Goal: Navigation & Orientation: Find specific page/section

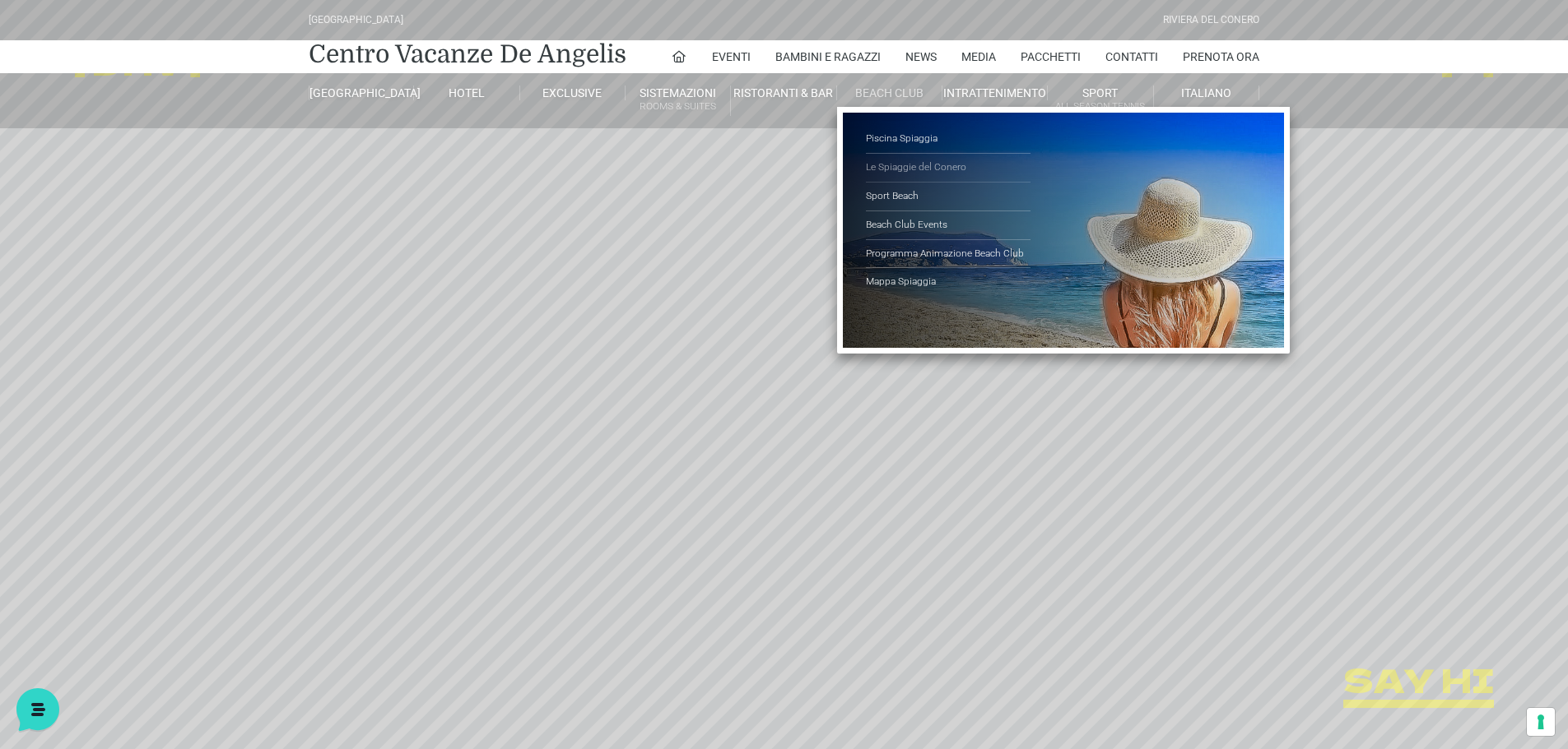
click at [896, 160] on link "Le Spiaggie del Conero" at bounding box center [948, 167] width 165 height 29
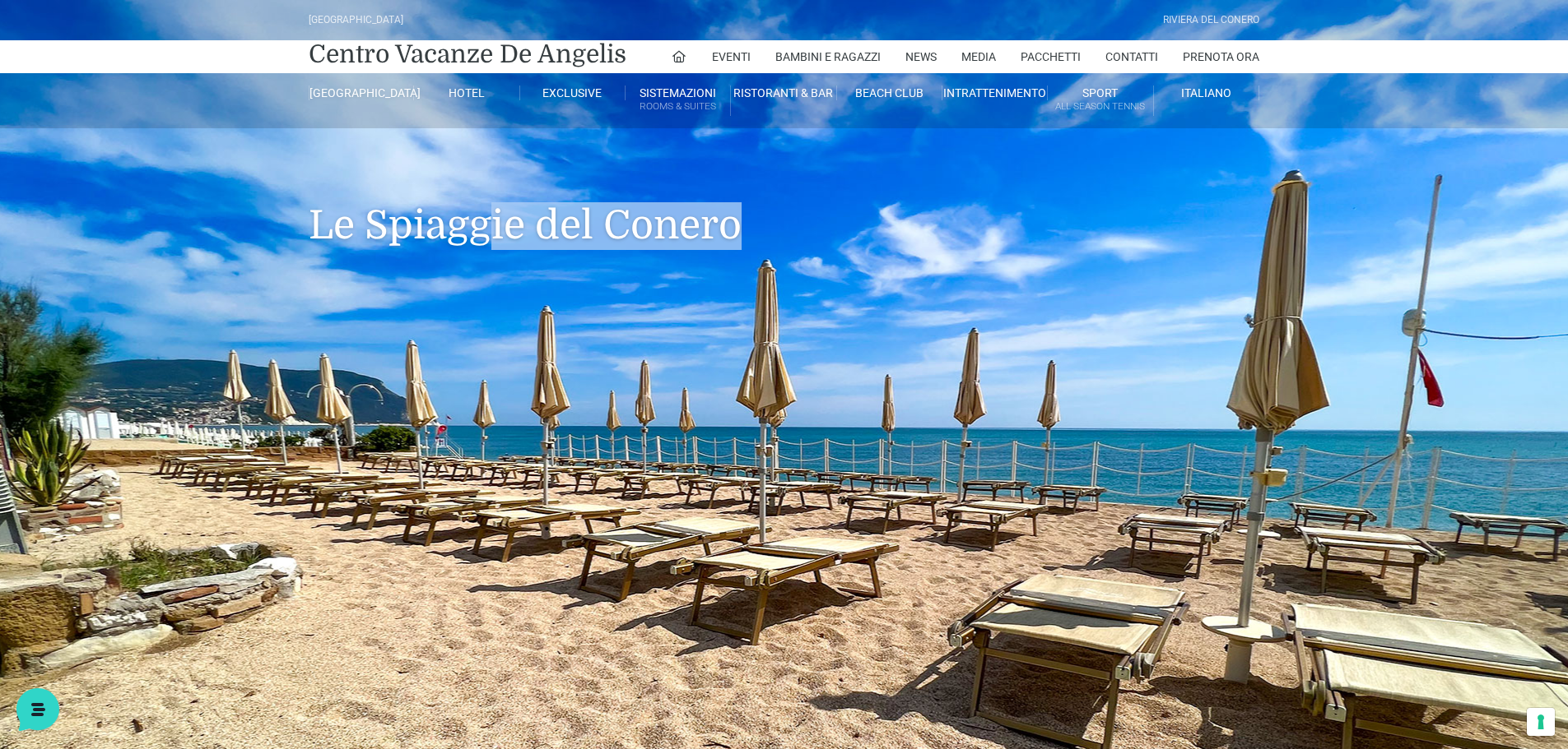
drag, startPoint x: 928, startPoint y: 406, endPoint x: 488, endPoint y: 364, distance: 442.0
click at [488, 364] on header "Villaggio Hotel Resort Riviera Del Conero Centro Vacanze De Angelis Eventi Miss…" at bounding box center [784, 526] width 1568 height 1053
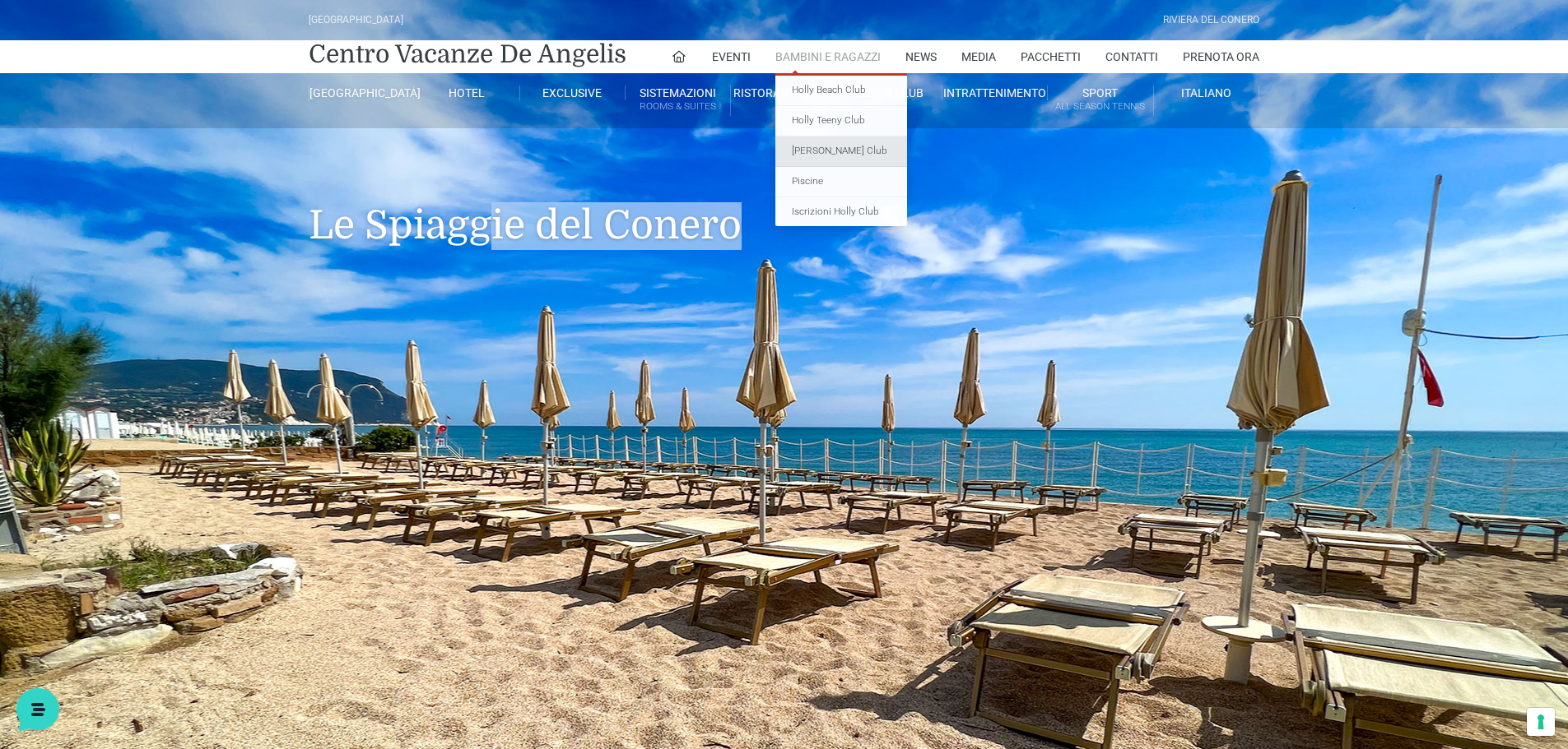
click at [838, 153] on link "[PERSON_NAME] Club" at bounding box center [841, 152] width 131 height 31
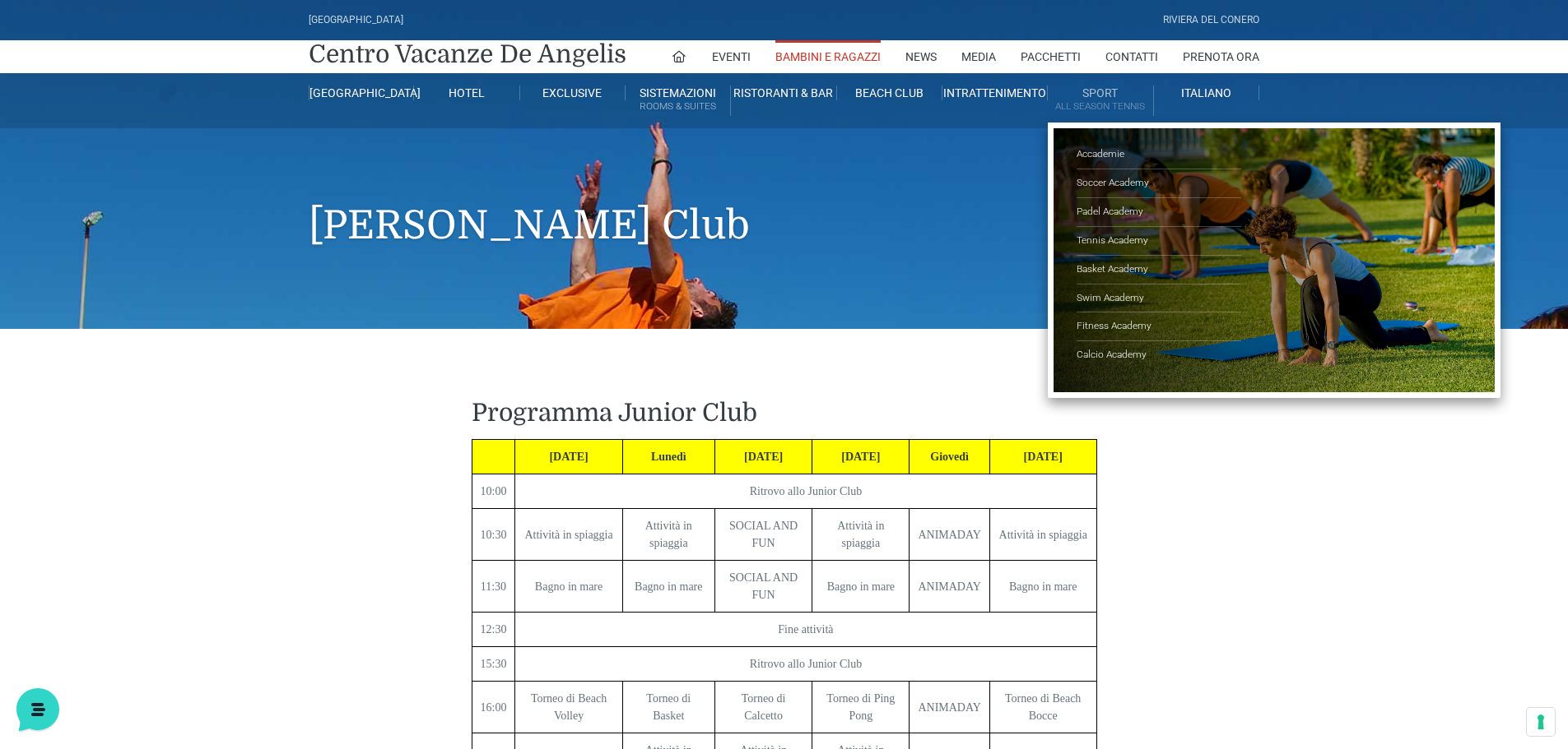
click at [1102, 98] on link "Sport All Season Tennis" at bounding box center [1100, 101] width 105 height 31
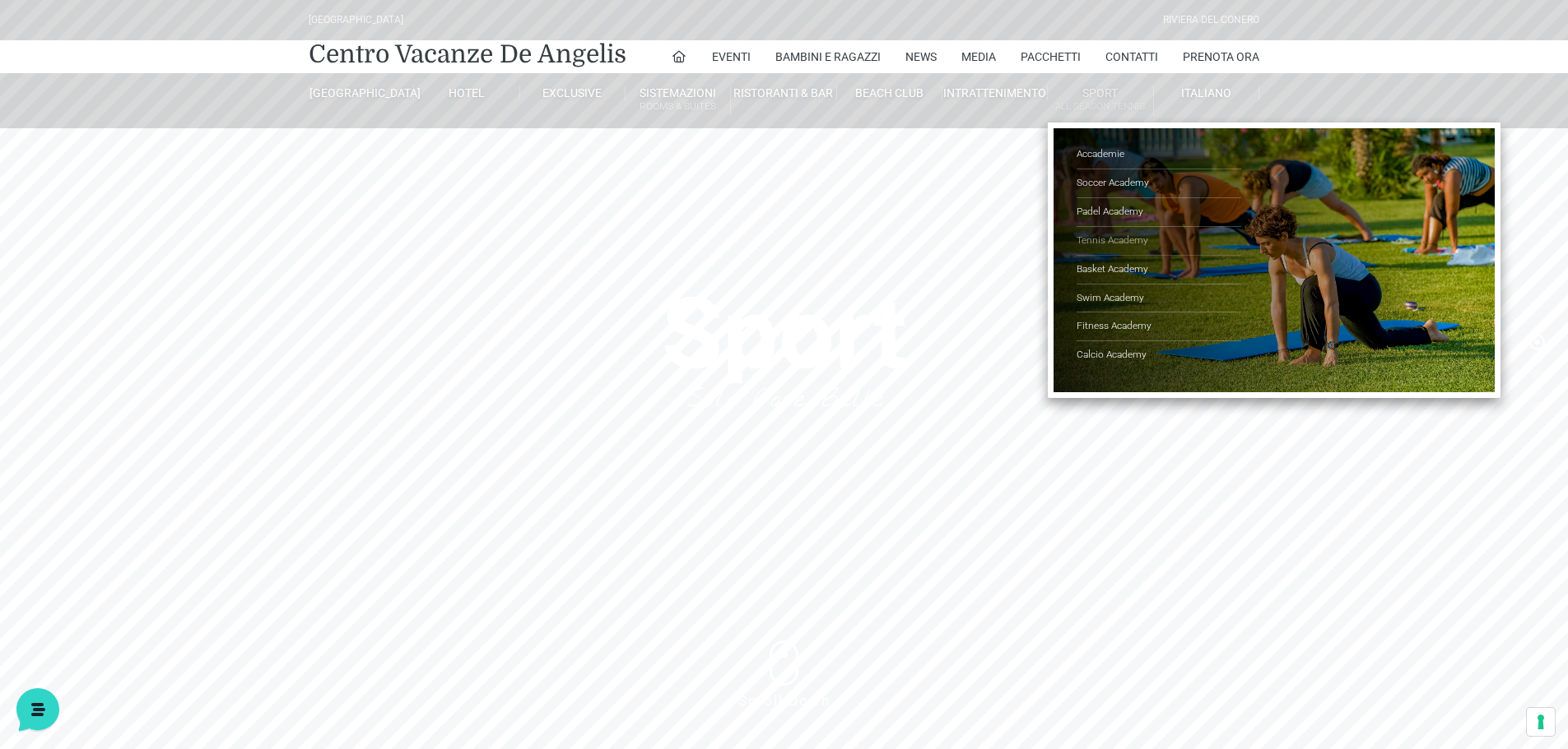
click at [1092, 242] on link "Tennis Academy" at bounding box center [1158, 241] width 165 height 29
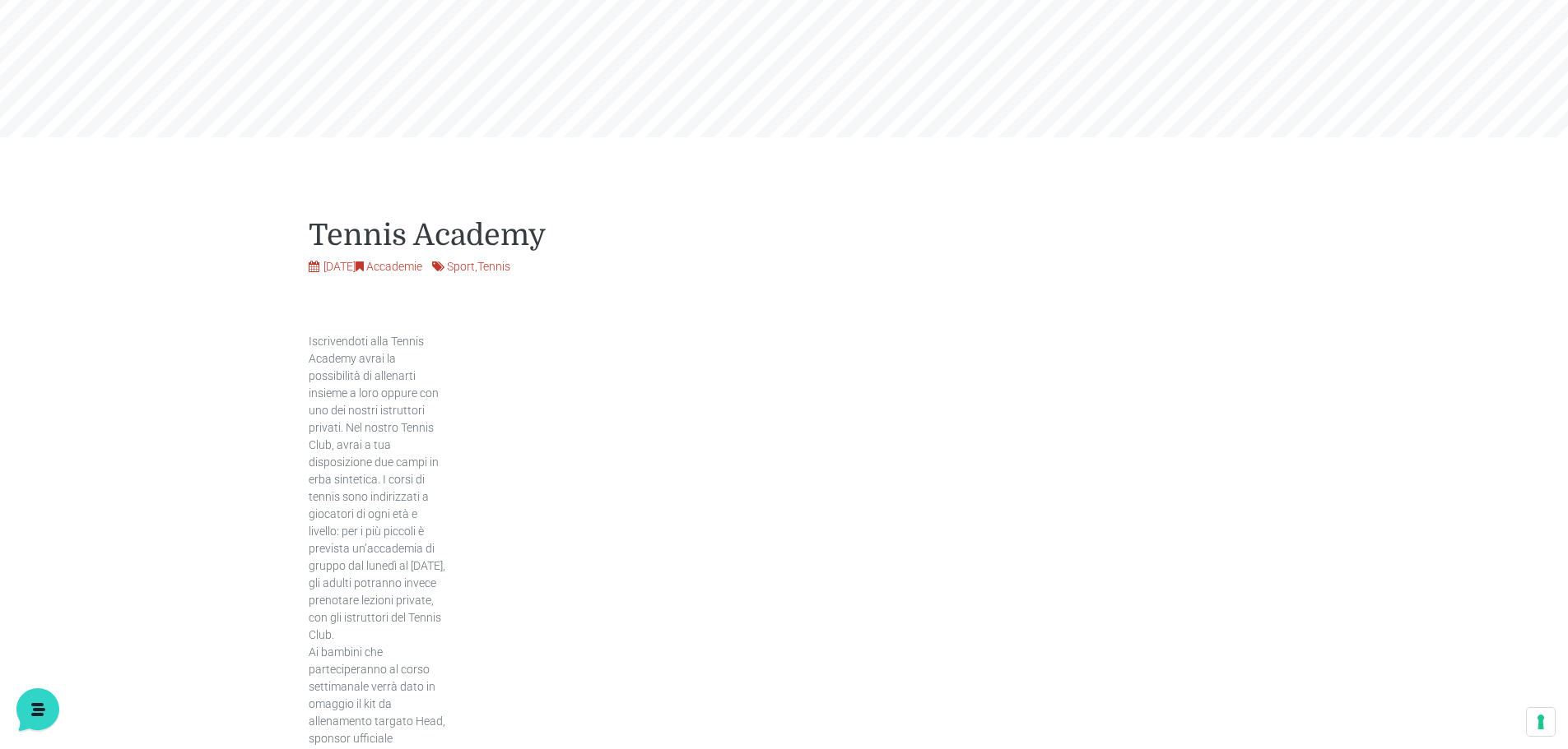
scroll to position [494, 0]
